Goal: Transaction & Acquisition: Purchase product/service

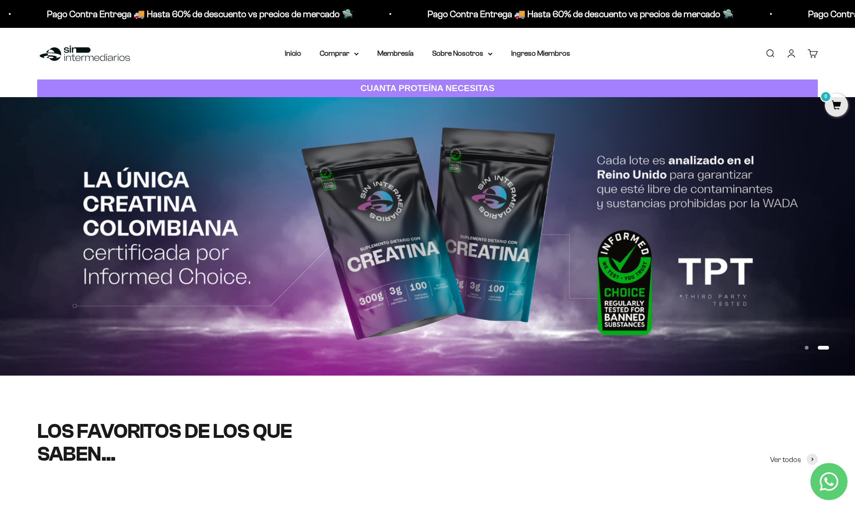
click at [388, 87] on strong "CUANTA PROTEÍNA NECESITAS" at bounding box center [428, 88] width 134 height 10
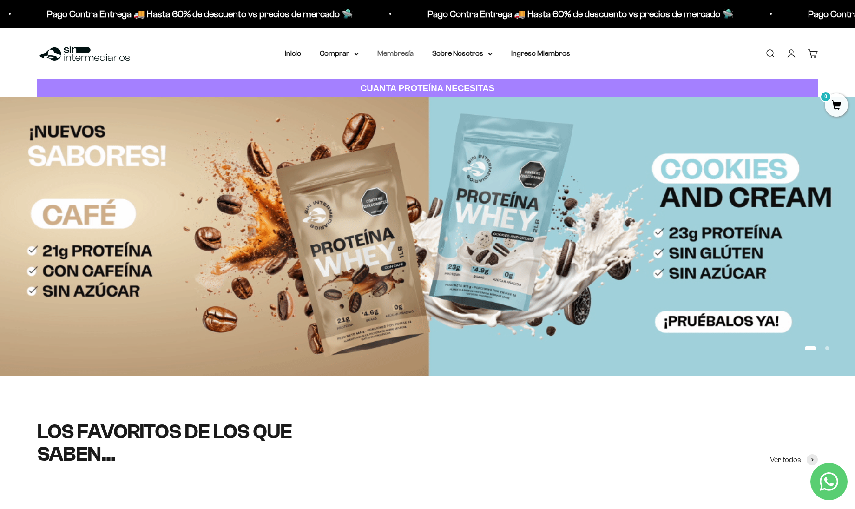
click at [398, 52] on link "Membresía" at bounding box center [395, 53] width 36 height 8
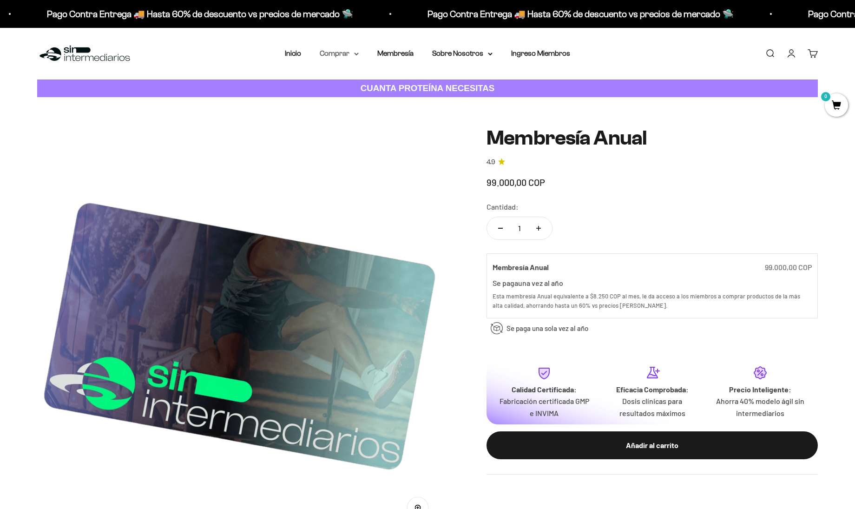
click at [330, 49] on summary "Comprar" at bounding box center [339, 53] width 39 height 12
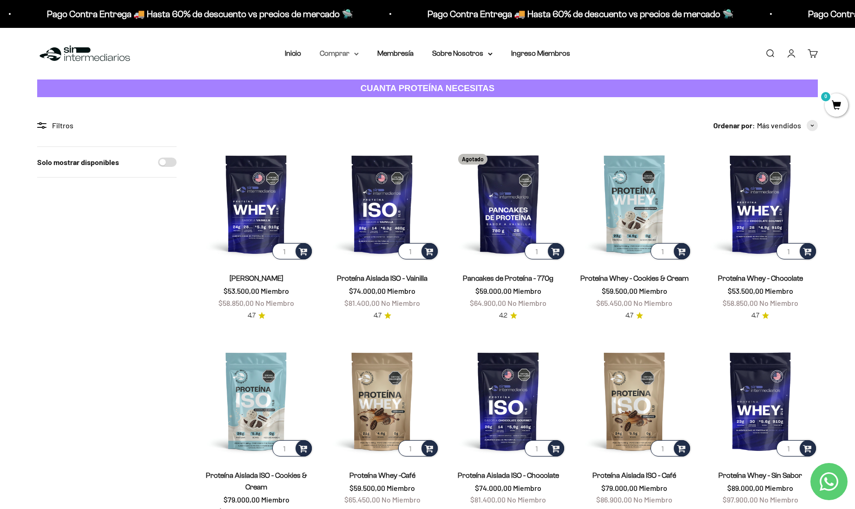
click at [329, 55] on summary "Comprar" at bounding box center [339, 53] width 39 height 12
click at [330, 132] on span "Todos Los Productos" at bounding box center [359, 136] width 68 height 8
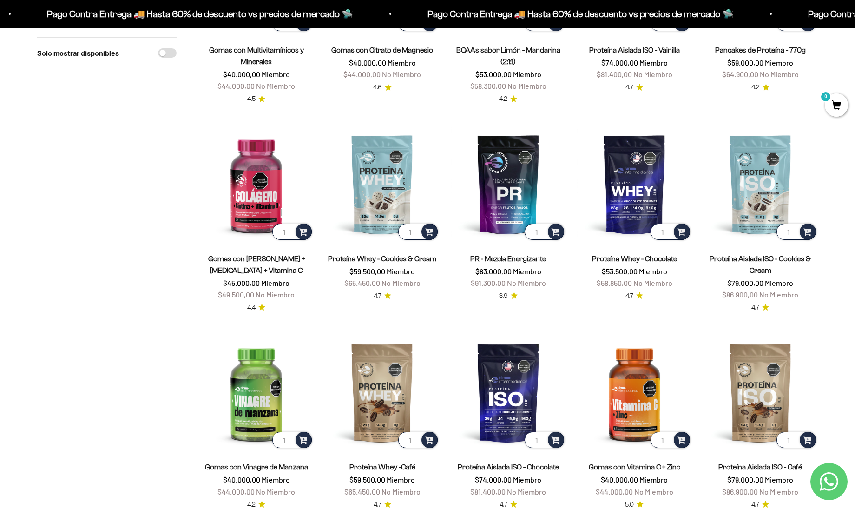
scroll to position [288, 0]
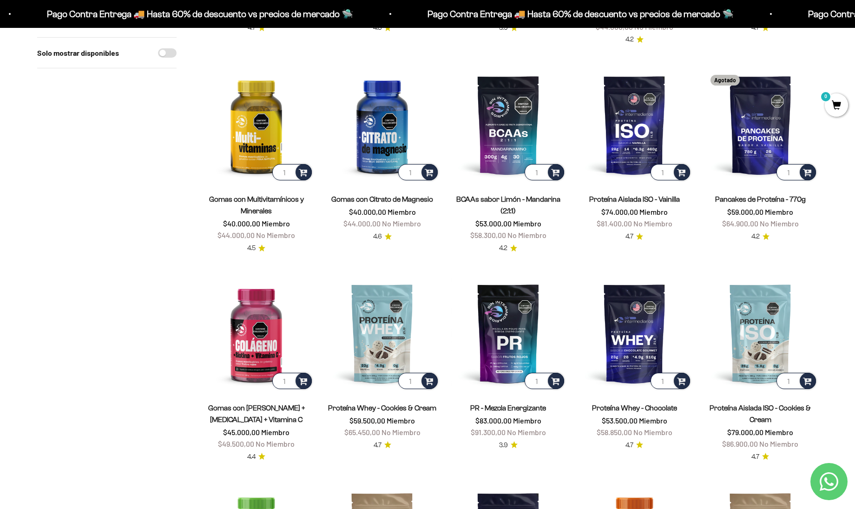
click at [175, 53] on input "Solo mostrar disponibles" at bounding box center [167, 52] width 19 height 9
checkbox input "true"
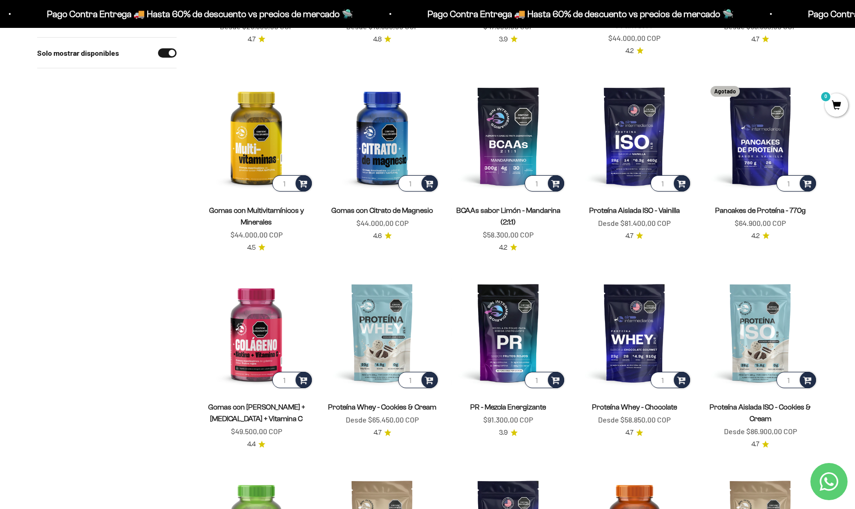
scroll to position [283, 0]
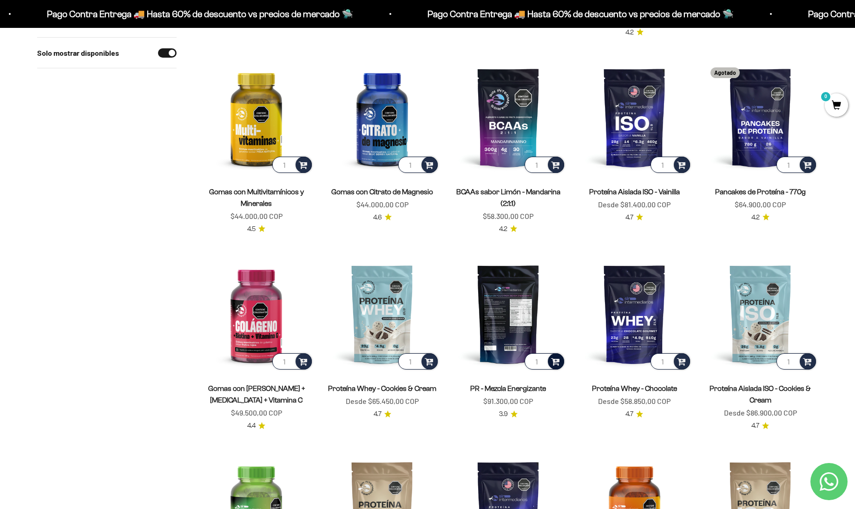
click at [555, 361] on span at bounding box center [555, 361] width 9 height 11
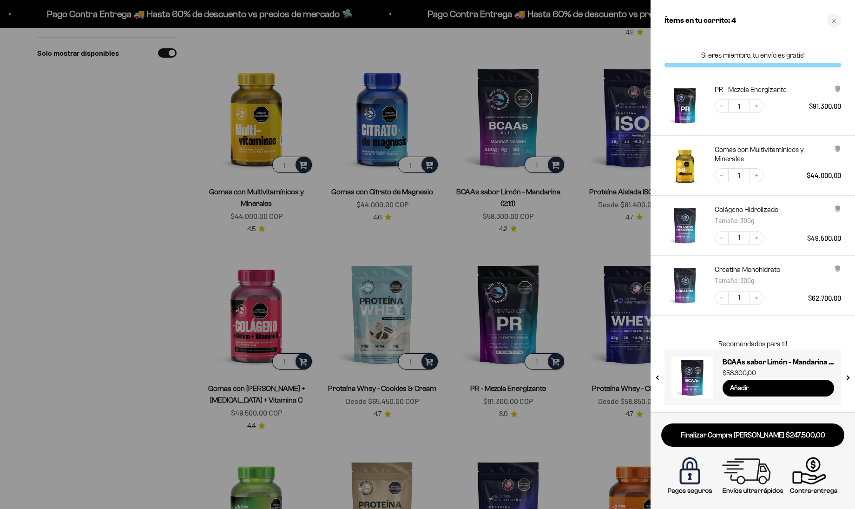
click at [429, 259] on div at bounding box center [427, 254] width 855 height 509
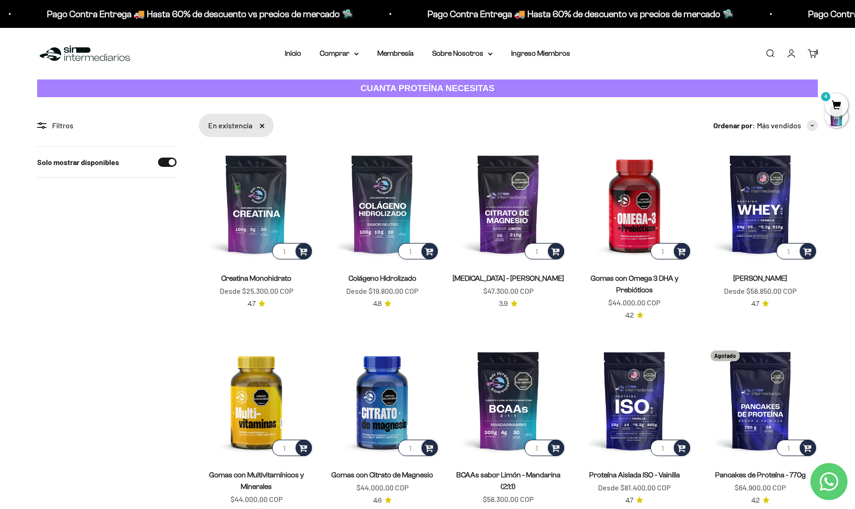
scroll to position [0, 0]
click at [339, 54] on summary "Comprar" at bounding box center [339, 53] width 39 height 12
click at [346, 80] on span "Proteínas" at bounding box center [340, 83] width 31 height 8
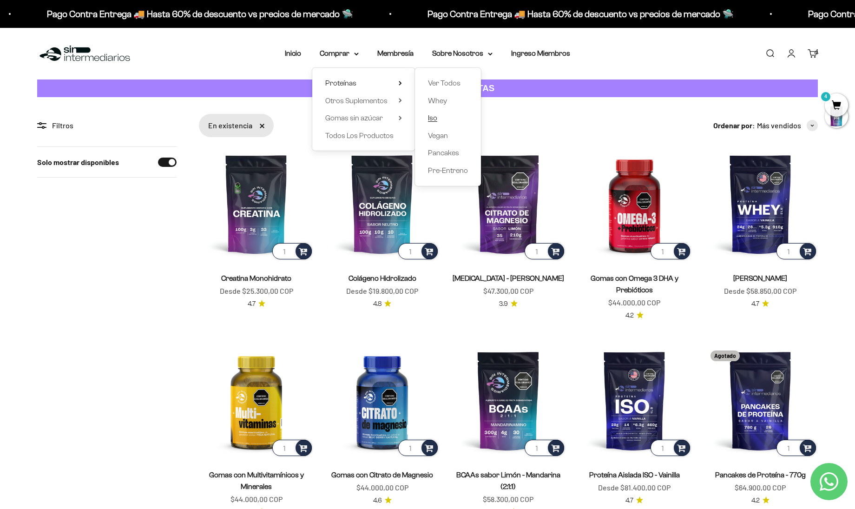
click at [435, 122] on link "Iso" at bounding box center [448, 118] width 40 height 12
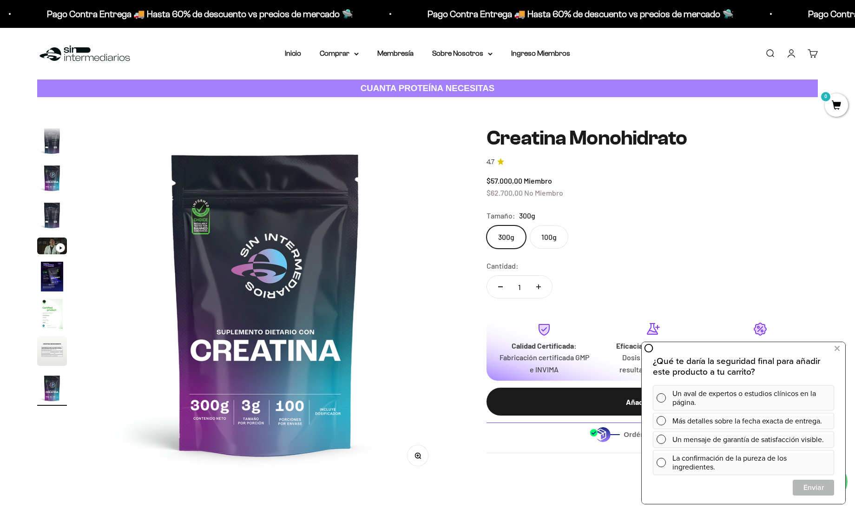
click at [843, 107] on span "0" at bounding box center [836, 104] width 23 height 23
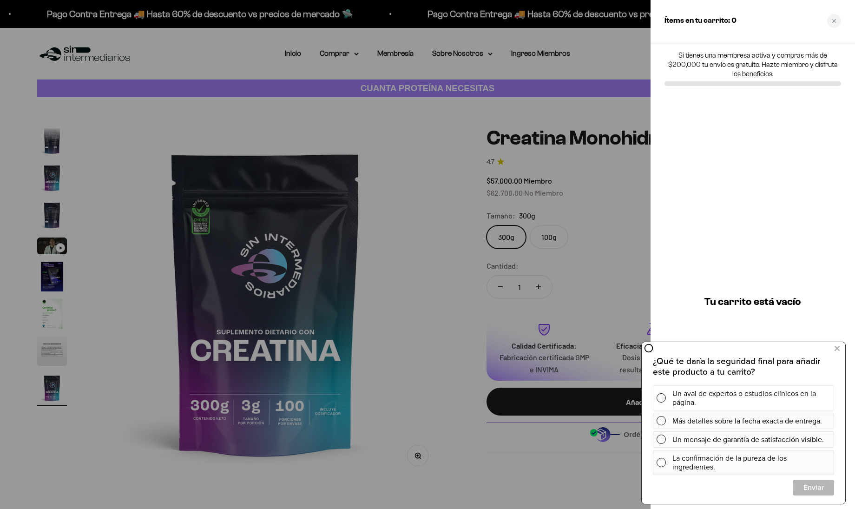
click at [786, 403] on div "Un aval de expertos o estudios clínicos en la página." at bounding box center [751, 397] width 158 height 25
click at [815, 487] on span "Cerrar" at bounding box center [813, 487] width 40 height 16
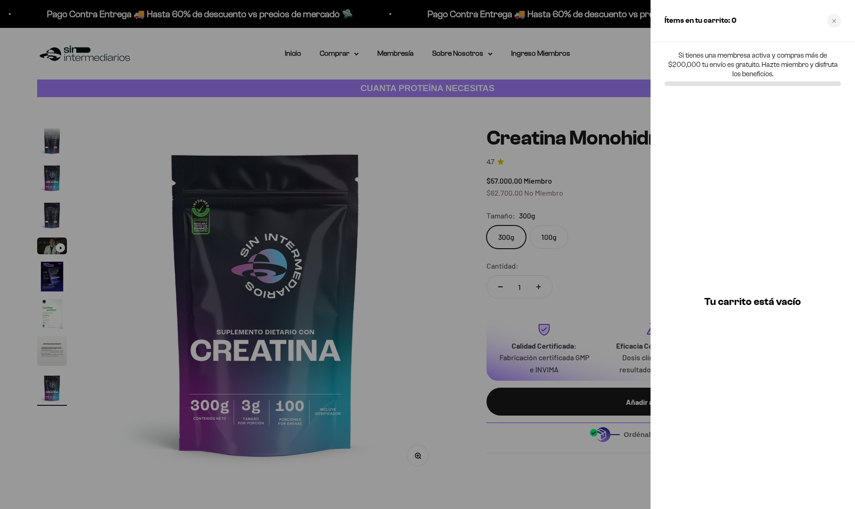
click at [615, 127] on div at bounding box center [427, 254] width 855 height 509
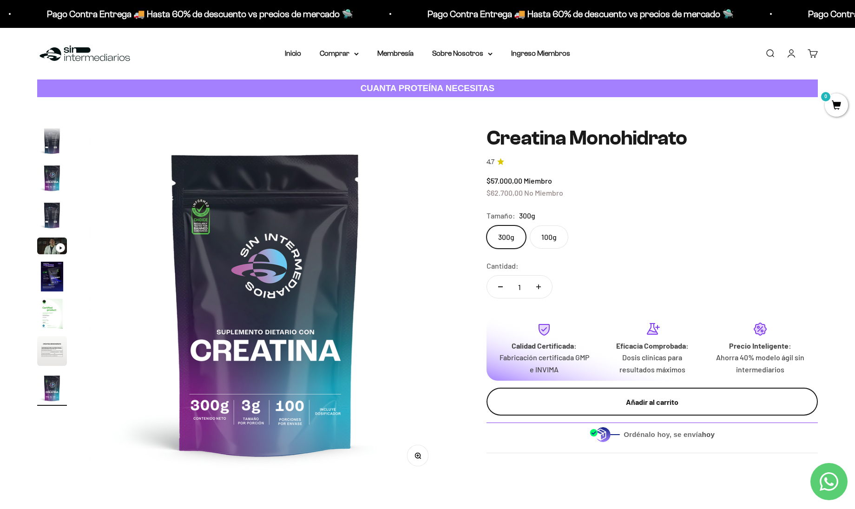
click at [562, 396] on div "Añadir al carrito" at bounding box center [652, 402] width 294 height 12
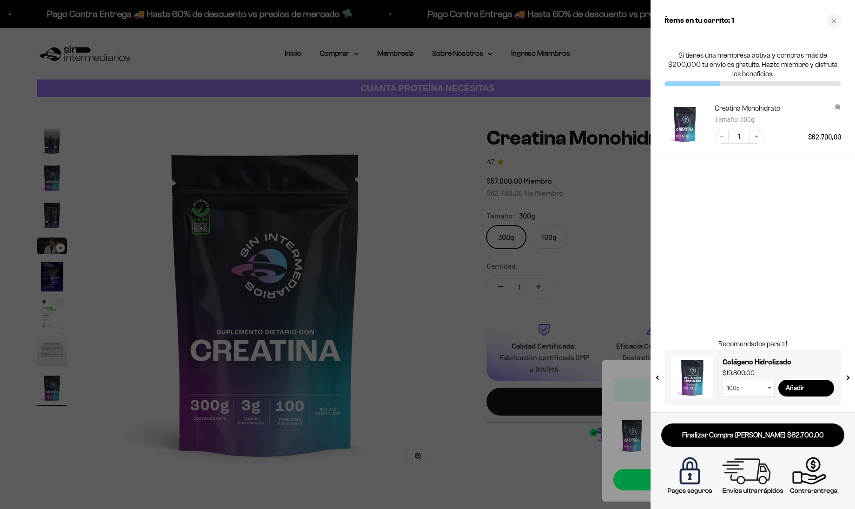
click at [563, 238] on div at bounding box center [427, 254] width 855 height 509
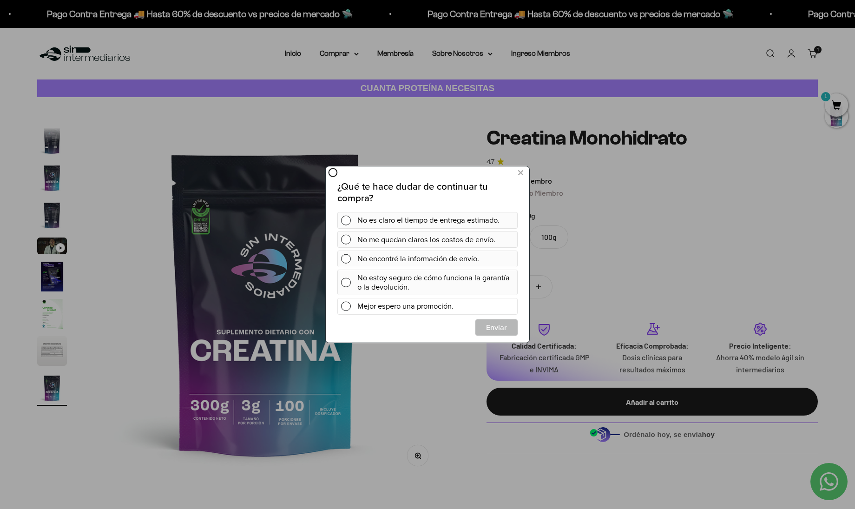
click at [505, 310] on div "Mejor espero una promoción." at bounding box center [435, 306] width 157 height 17
click at [508, 327] on span "Cerrar" at bounding box center [496, 327] width 41 height 17
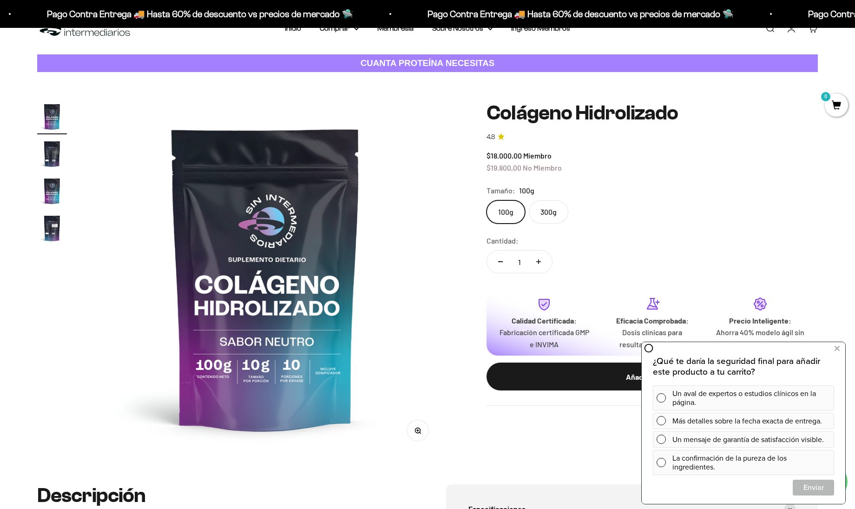
scroll to position [30, 0]
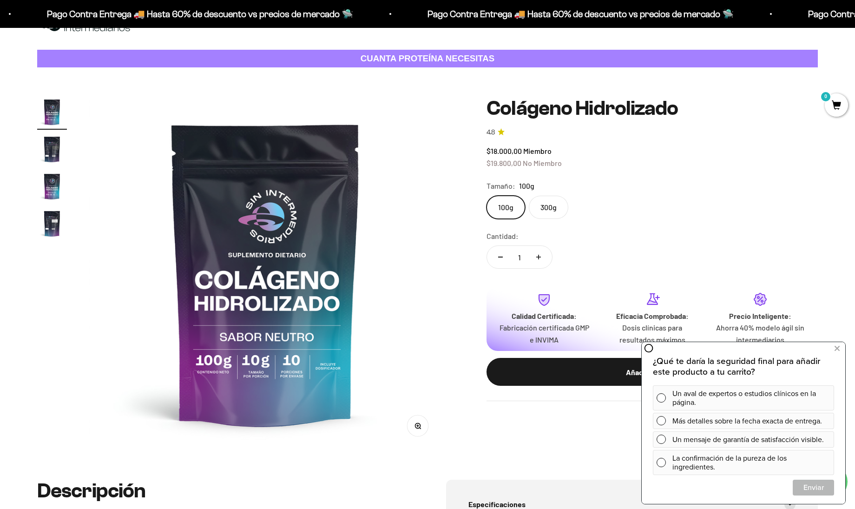
click at [541, 214] on label "300g" at bounding box center [549, 207] width 40 height 23
click at [487, 196] on input "300g" at bounding box center [486, 195] width 0 height 0
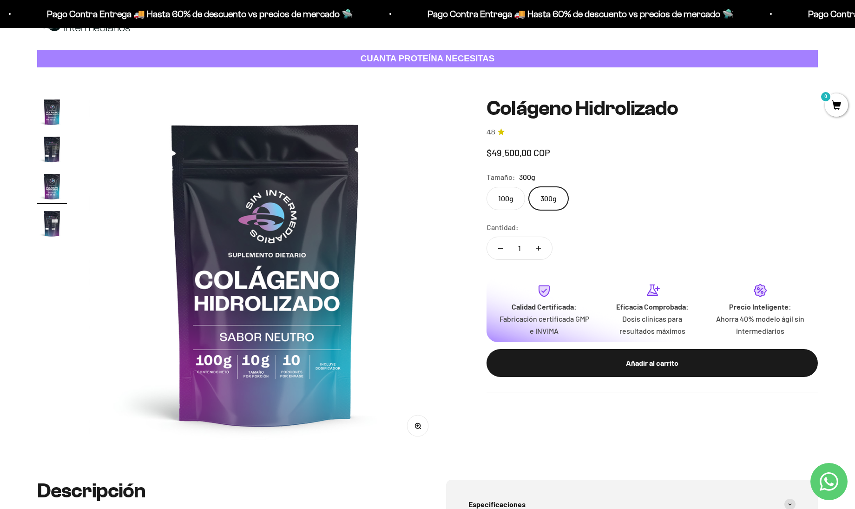
scroll to position [0, 728]
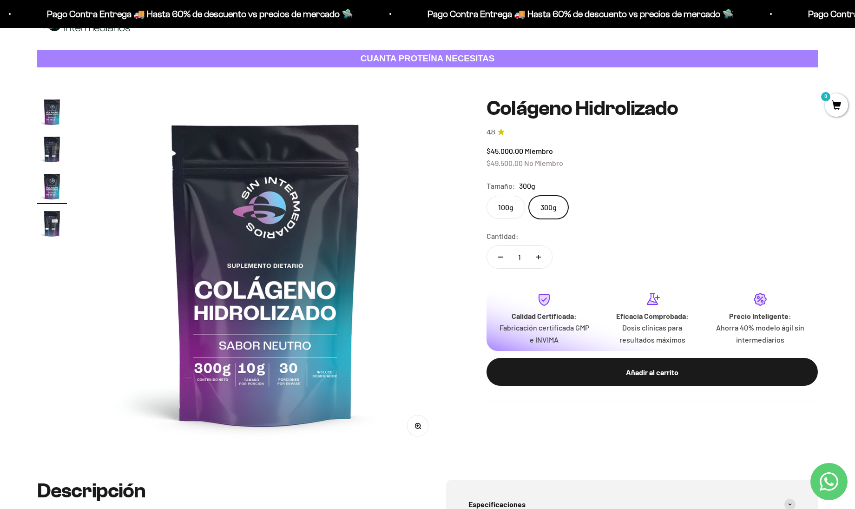
click at [513, 199] on label "100g" at bounding box center [506, 207] width 39 height 23
click at [487, 196] on input "100g" at bounding box center [486, 195] width 0 height 0
click at [546, 200] on label "300g" at bounding box center [549, 207] width 40 height 23
click at [487, 196] on input "300g" at bounding box center [486, 195] width 0 height 0
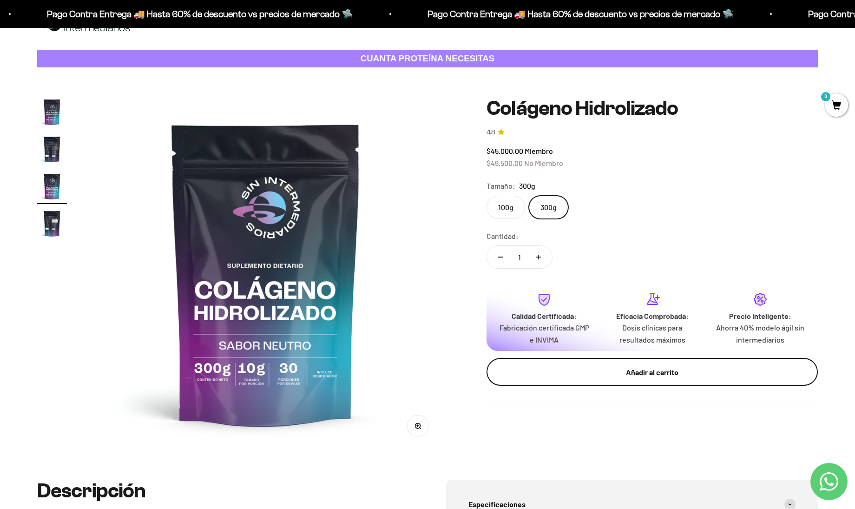
click at [599, 366] on div "Añadir al carrito" at bounding box center [652, 372] width 294 height 12
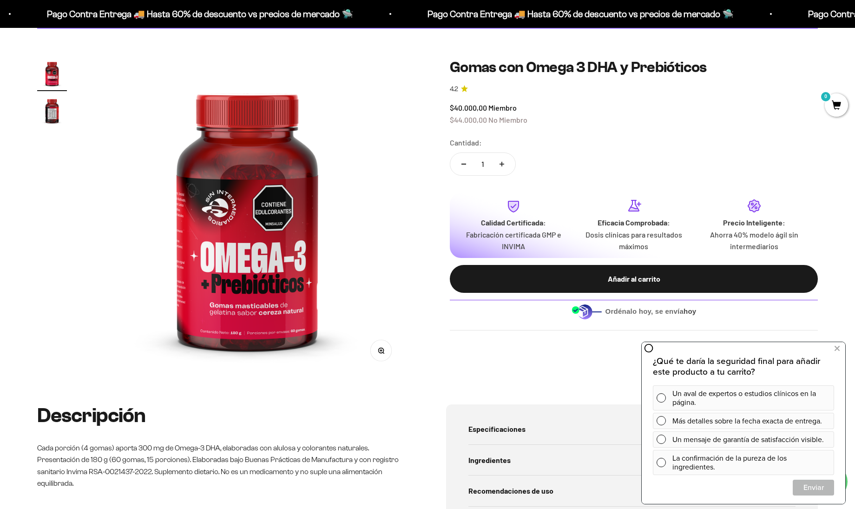
scroll to position [66, 0]
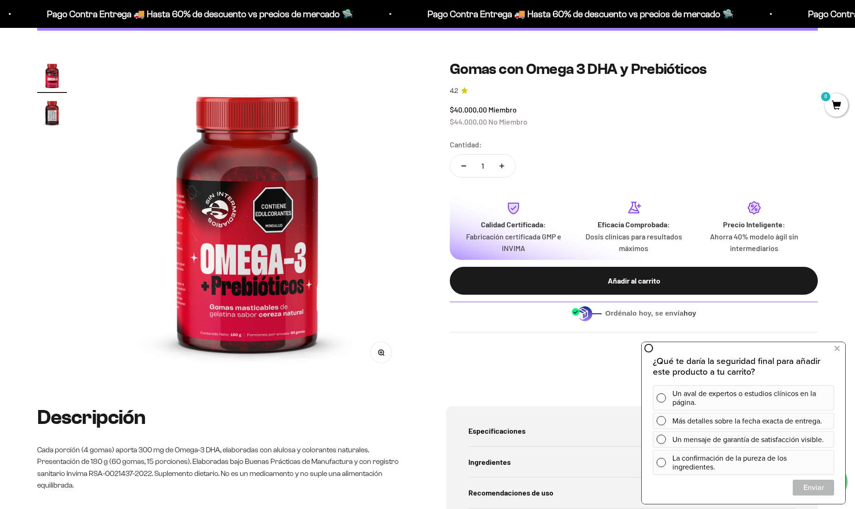
click at [40, 117] on img "Ir al artículo 2" at bounding box center [52, 113] width 30 height 30
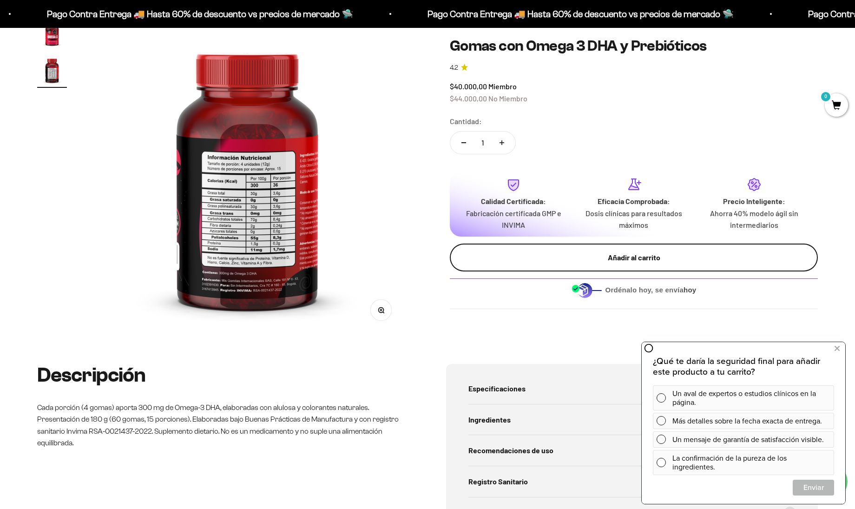
scroll to position [111, 0]
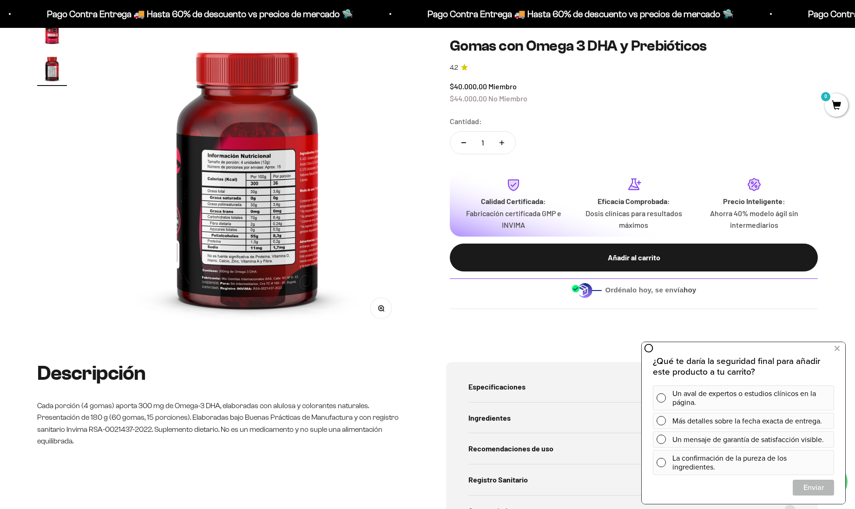
click at [50, 55] on img "Ir al artículo 2" at bounding box center [52, 68] width 30 height 30
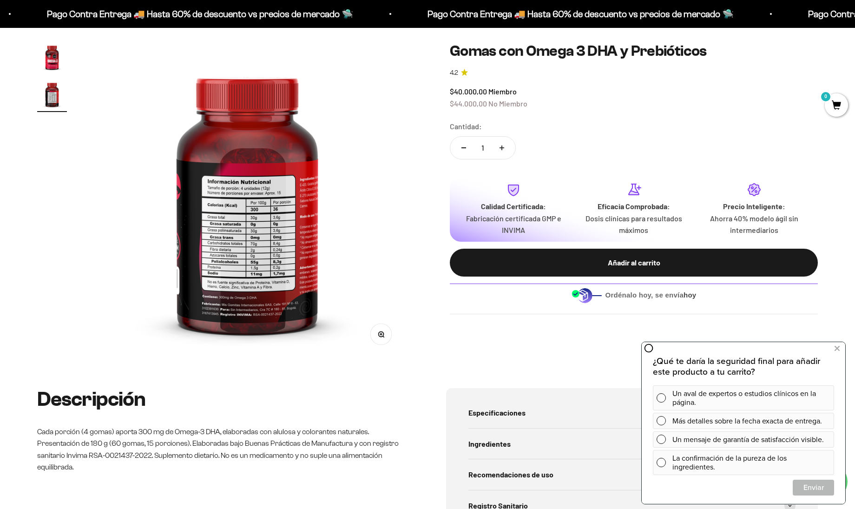
scroll to position [82, 0]
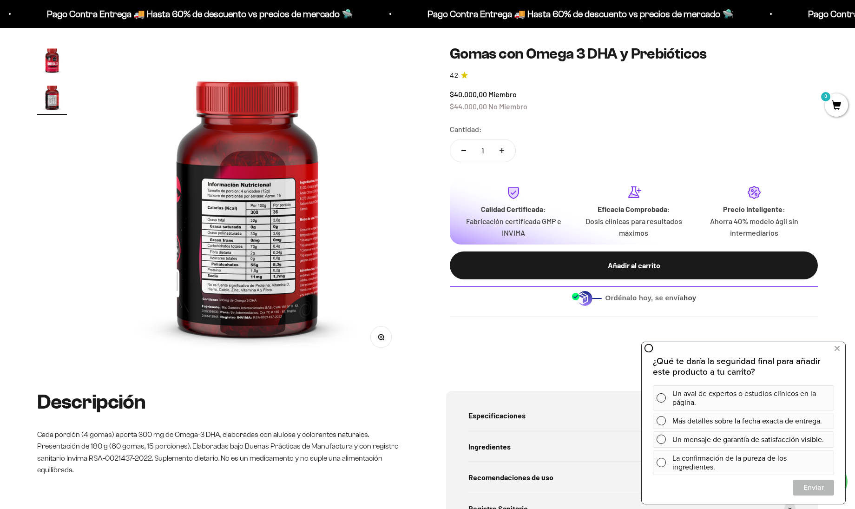
click at [217, 240] on img at bounding box center [247, 203] width 316 height 316
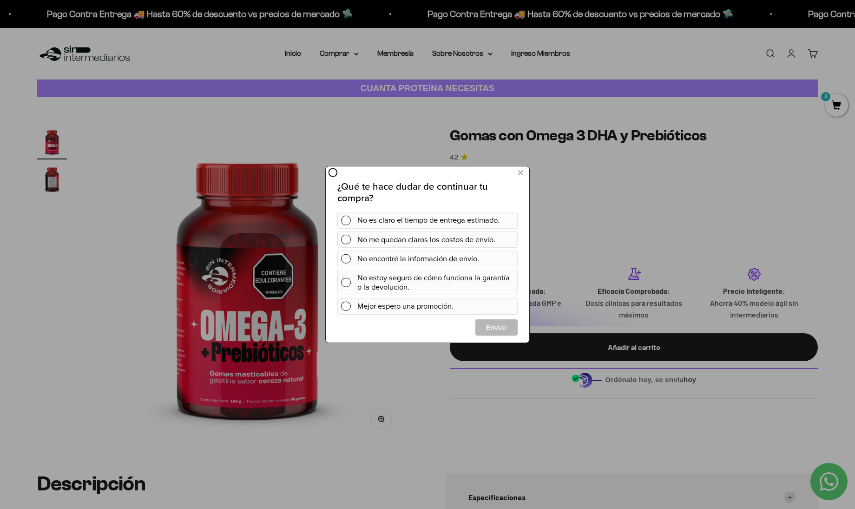
scroll to position [0, 0]
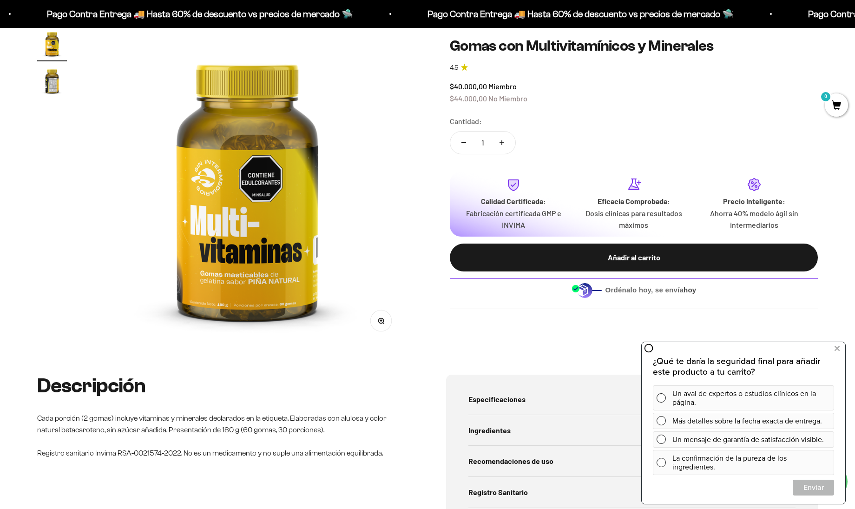
scroll to position [16, 0]
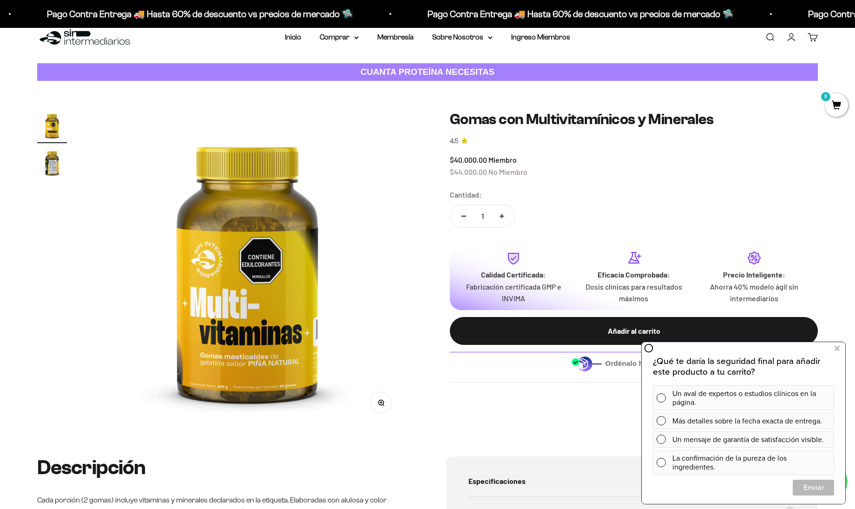
click at [50, 157] on img "Ir al artículo 2" at bounding box center [52, 163] width 30 height 30
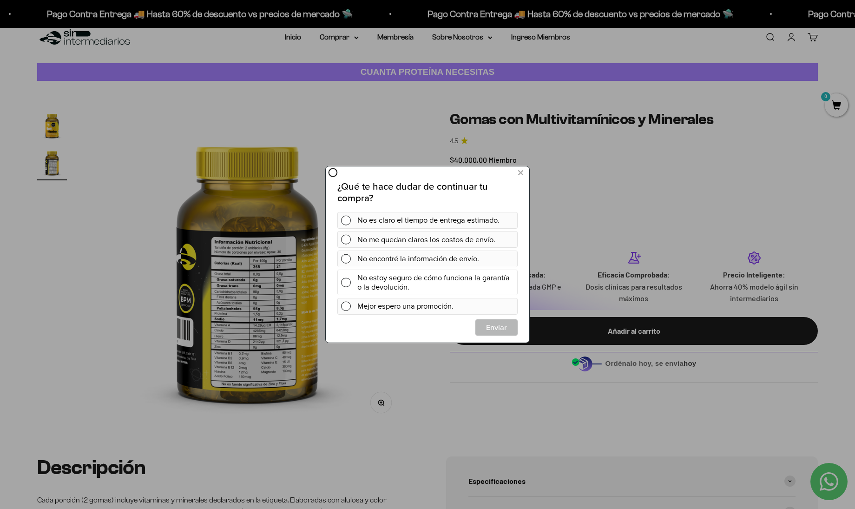
scroll to position [0, 0]
click at [523, 171] on button at bounding box center [520, 172] width 17 height 15
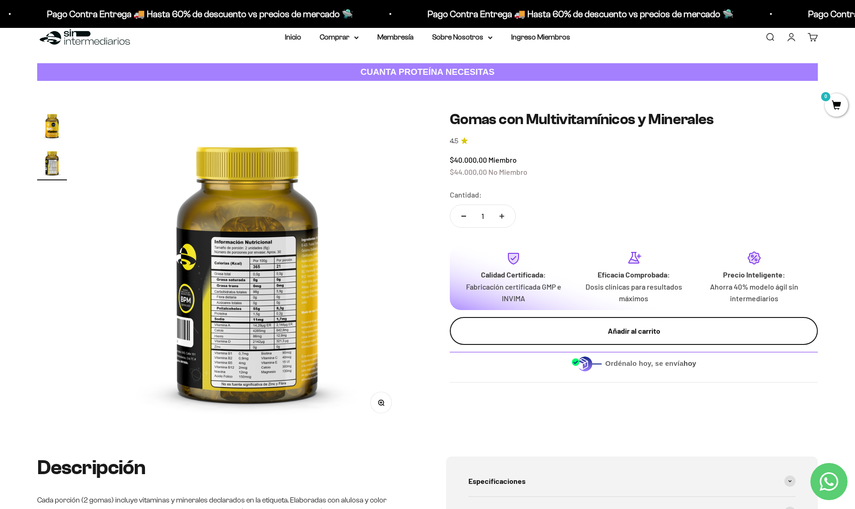
click at [506, 329] on div "Añadir al carrito" at bounding box center [633, 331] width 331 height 12
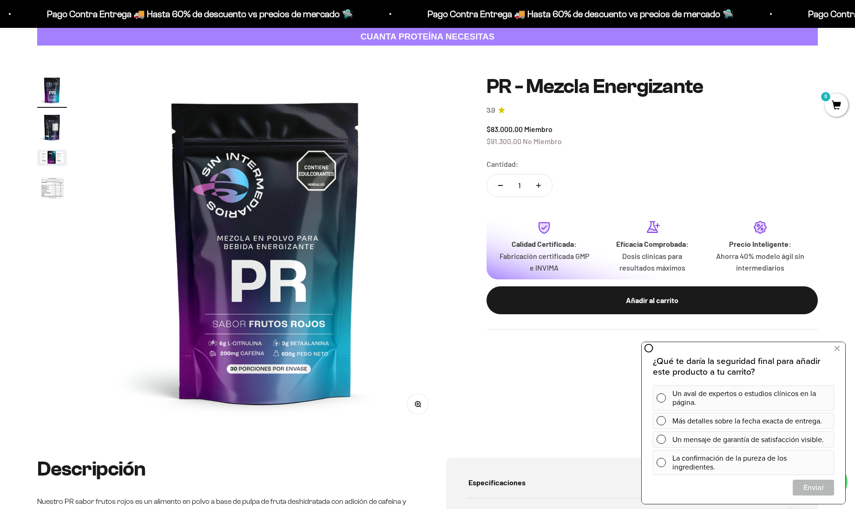
scroll to position [54, 0]
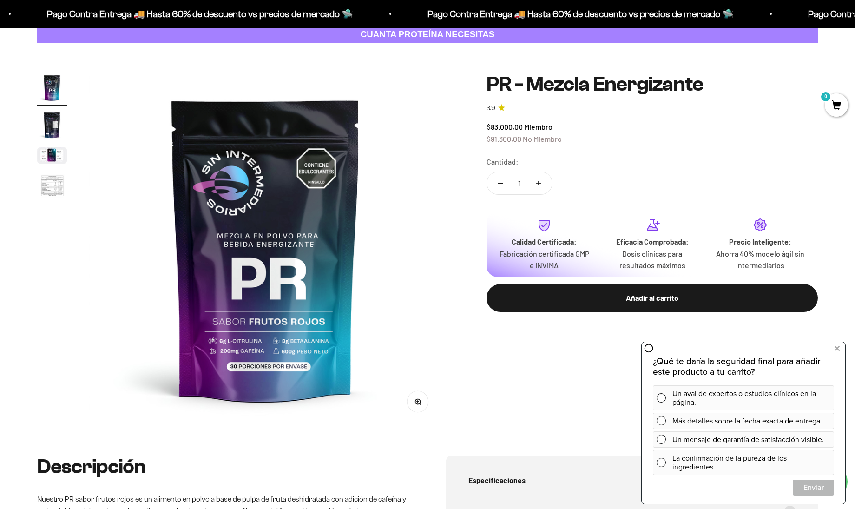
click at [49, 119] on img "Ir al artículo 2" at bounding box center [52, 125] width 30 height 30
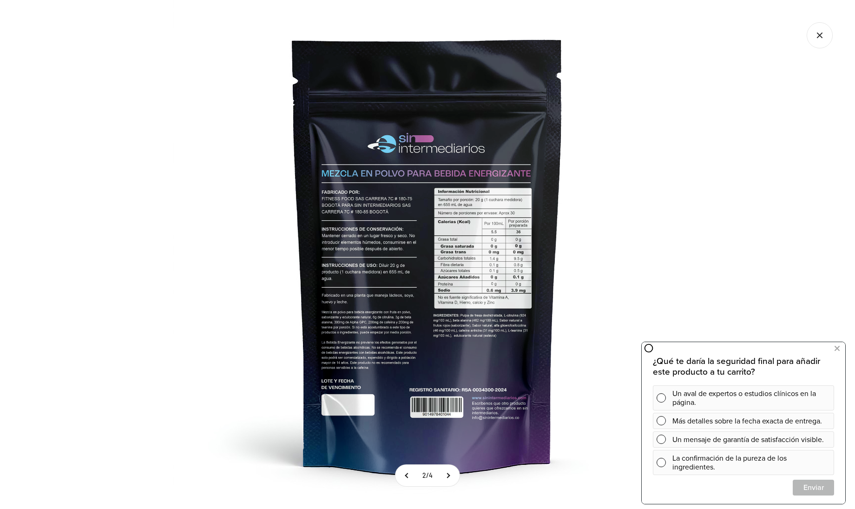
click at [229, 232] on img at bounding box center [427, 254] width 509 height 509
click at [838, 350] on icon at bounding box center [837, 348] width 5 height 12
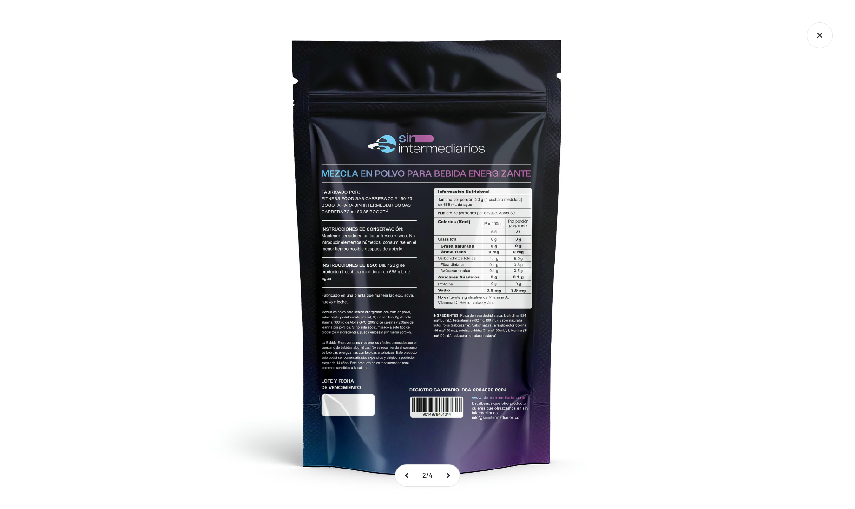
click at [429, 232] on img at bounding box center [427, 254] width 509 height 509
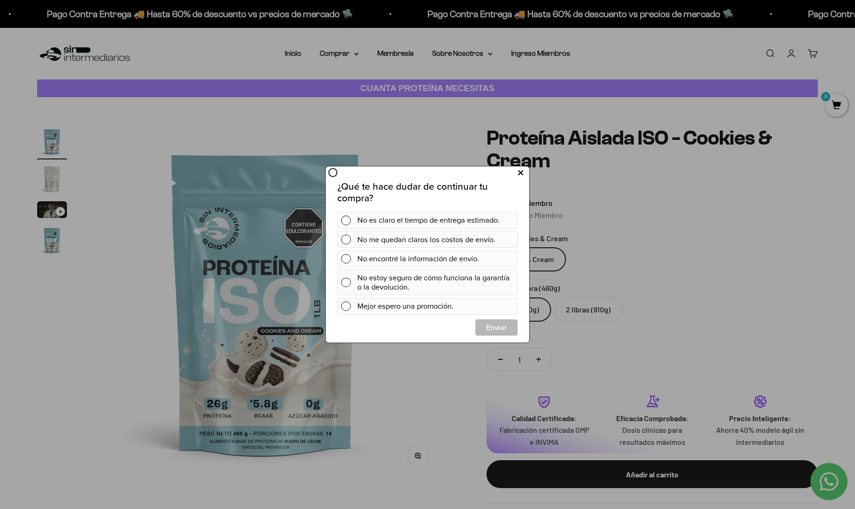
click at [522, 175] on icon at bounding box center [520, 173] width 5 height 13
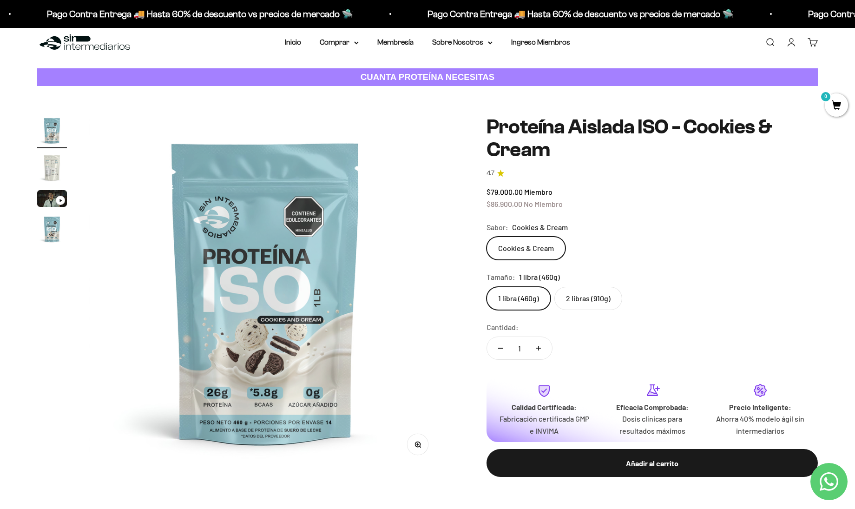
scroll to position [14, 0]
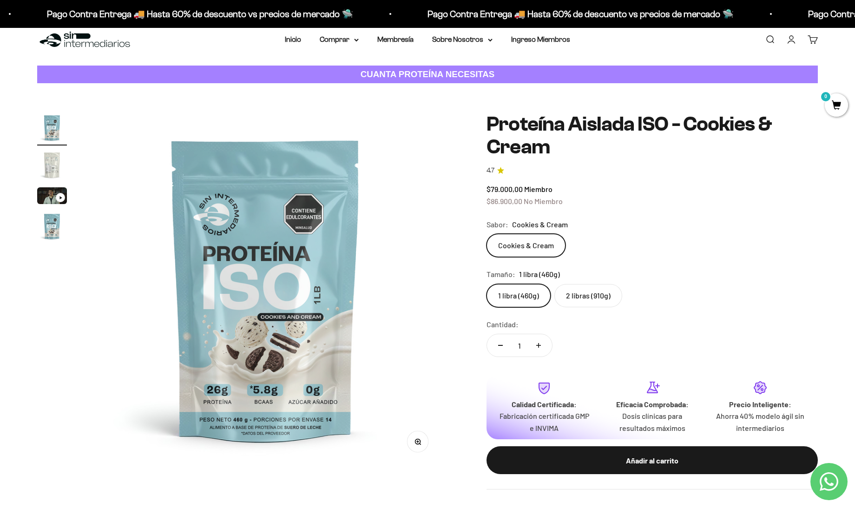
click at [592, 303] on label "2 libras (910g)" at bounding box center [588, 295] width 68 height 23
click at [487, 284] on input "2 libras (910g)" at bounding box center [486, 283] width 0 height 0
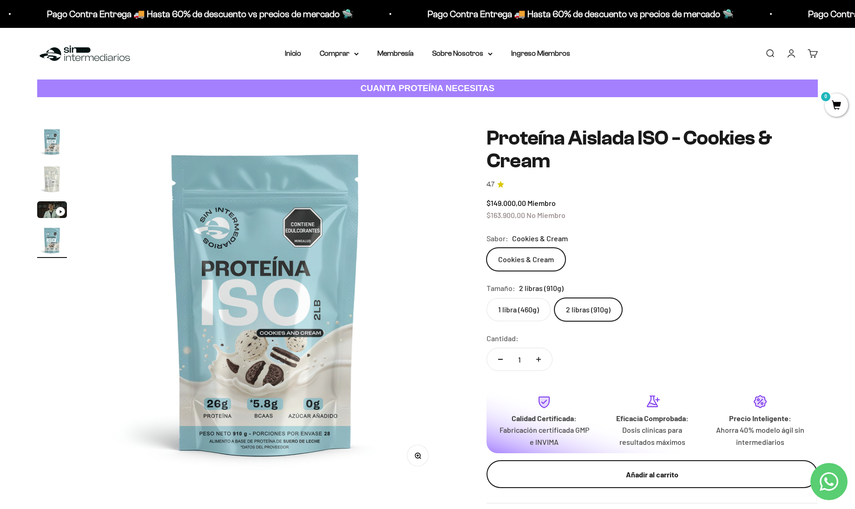
click at [577, 473] on div "Añadir al carrito" at bounding box center [652, 474] width 294 height 12
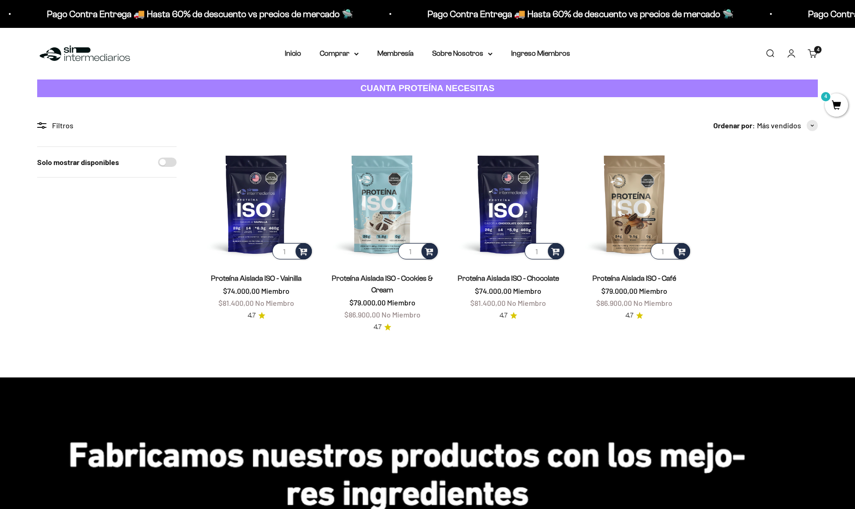
click at [166, 158] on input "Solo mostrar disponibles" at bounding box center [167, 162] width 19 height 9
checkbox input "true"
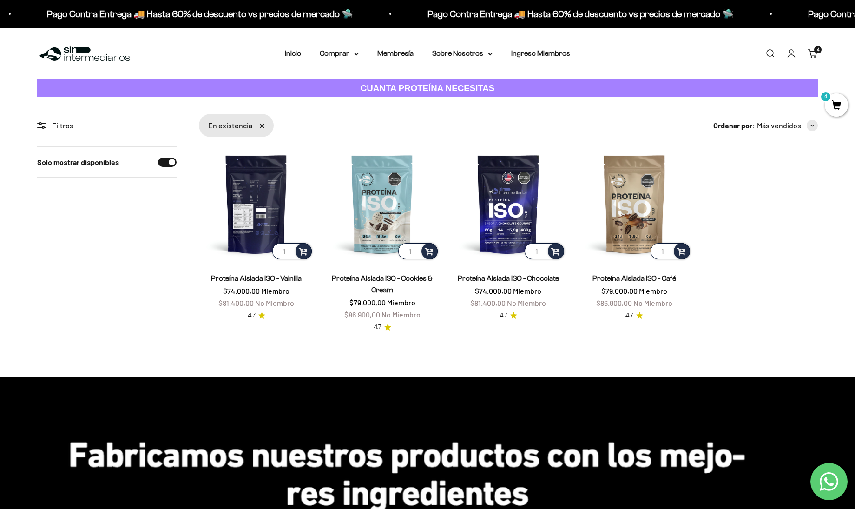
click at [257, 205] on img at bounding box center [256, 203] width 115 height 115
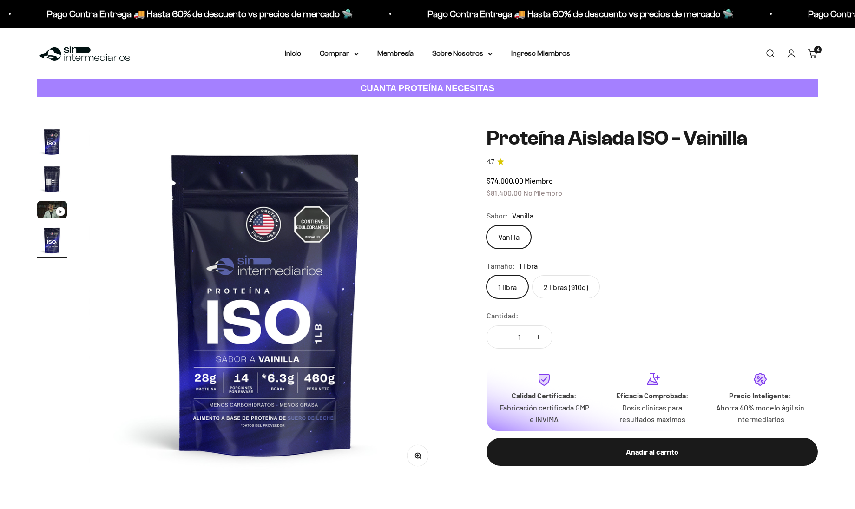
scroll to position [0, 1092]
click at [567, 286] on label "2 libras (910g)" at bounding box center [566, 286] width 68 height 23
click at [487, 275] on input "2 libras (910g)" at bounding box center [486, 275] width 0 height 0
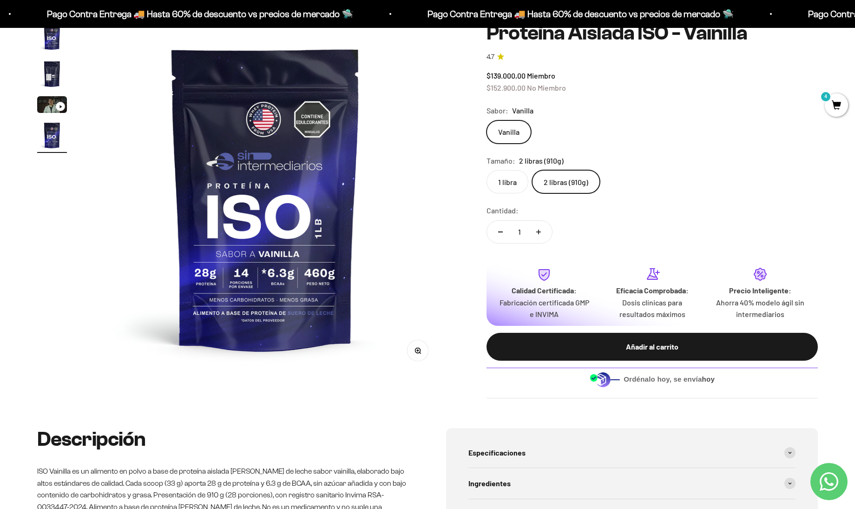
scroll to position [120, 0]
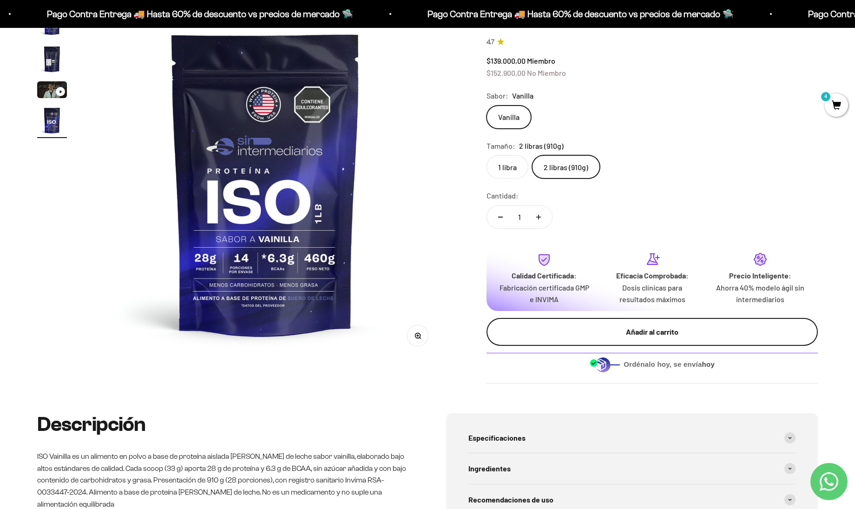
click at [560, 329] on div "Añadir al carrito" at bounding box center [652, 332] width 294 height 12
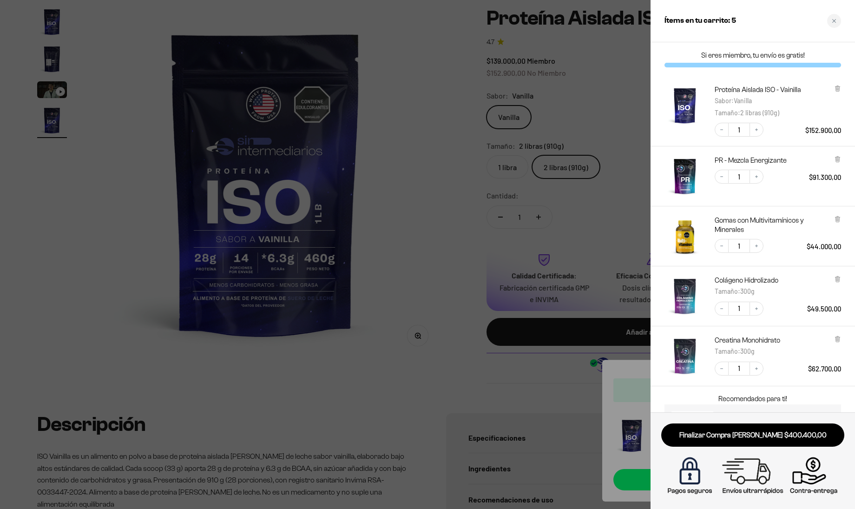
click at [328, 80] on div at bounding box center [427, 254] width 855 height 509
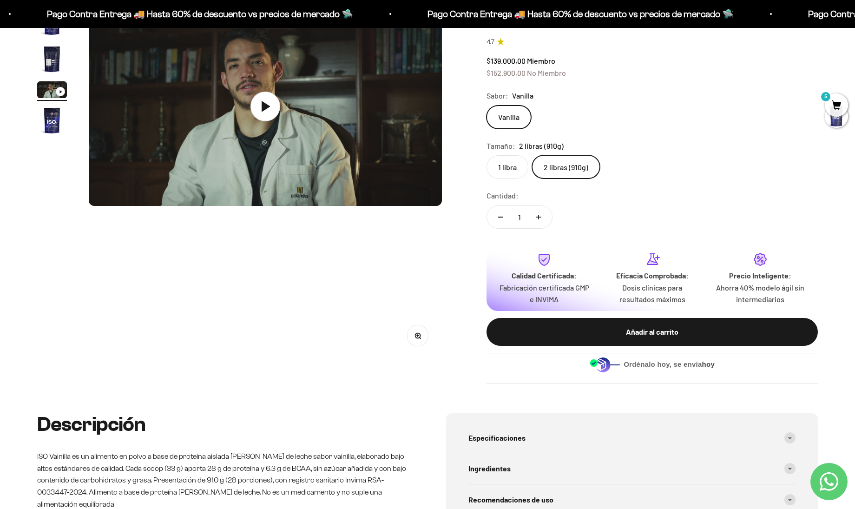
scroll to position [0, 728]
